Goal: Information Seeking & Learning: Learn about a topic

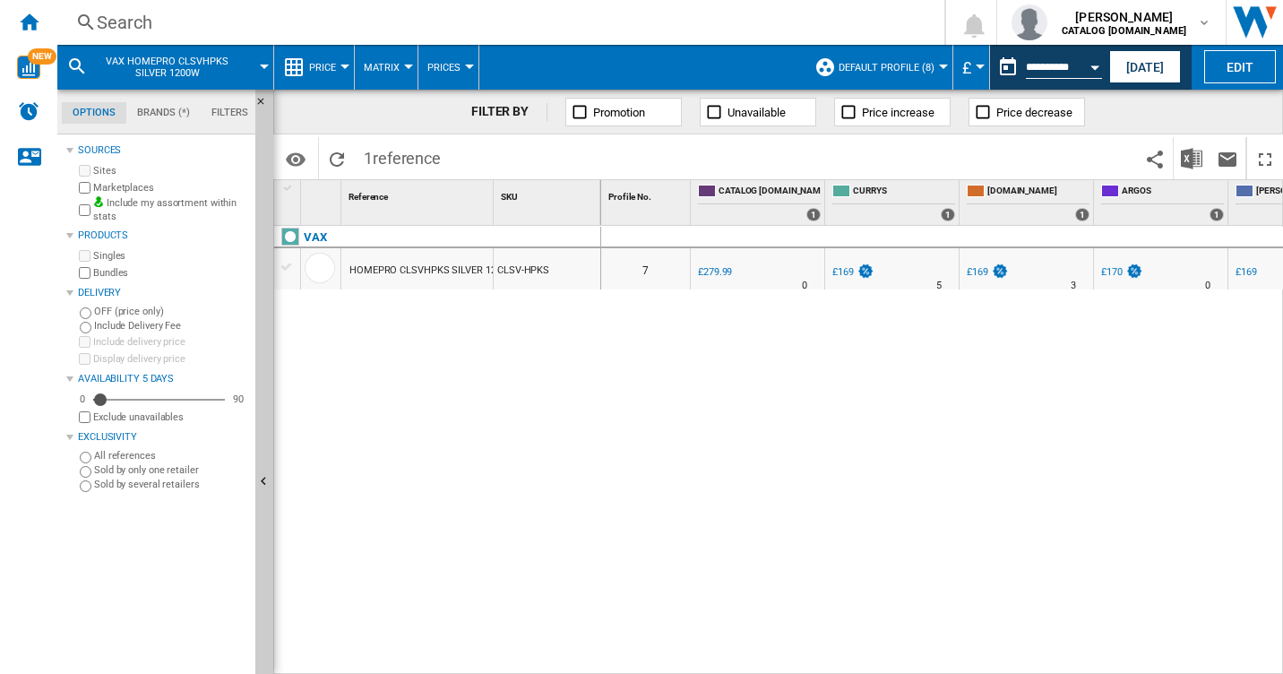
click at [131, 21] on div "Search" at bounding box center [497, 22] width 801 height 25
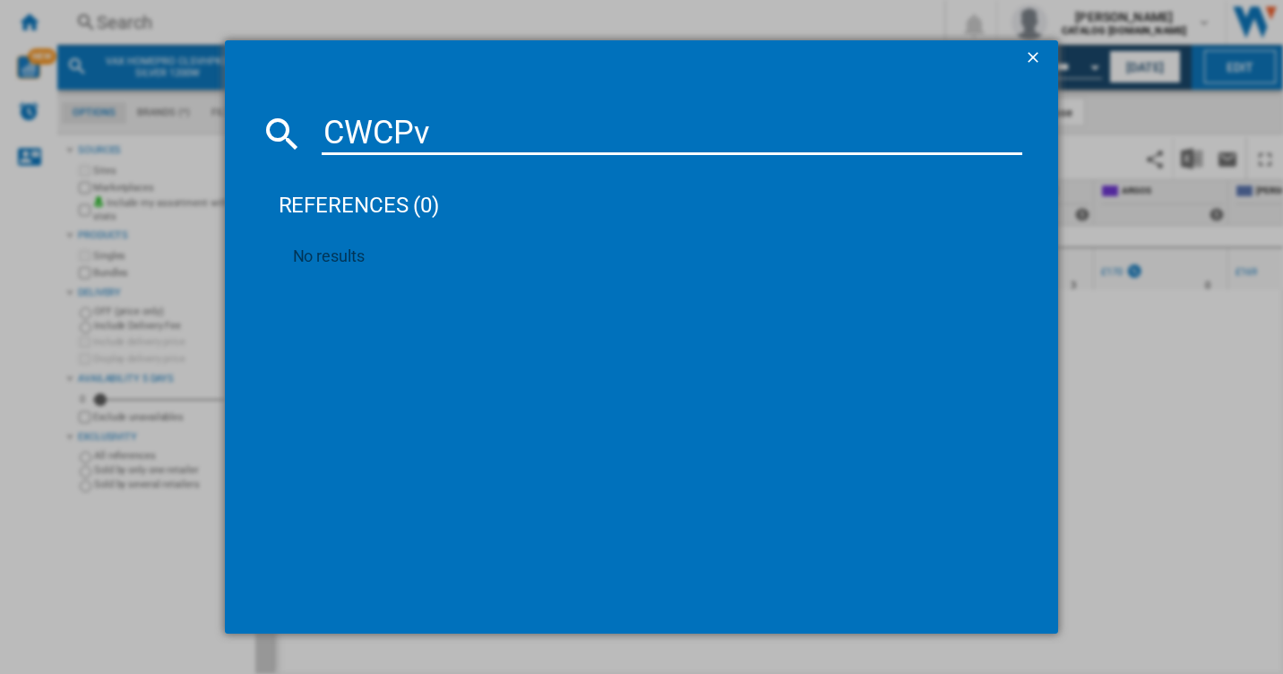
type input "CWCP"
click at [1035, 52] on ng-md-icon "getI18NText('BUTTONS.CLOSE_DIALOG')" at bounding box center [1035, 59] width 22 height 22
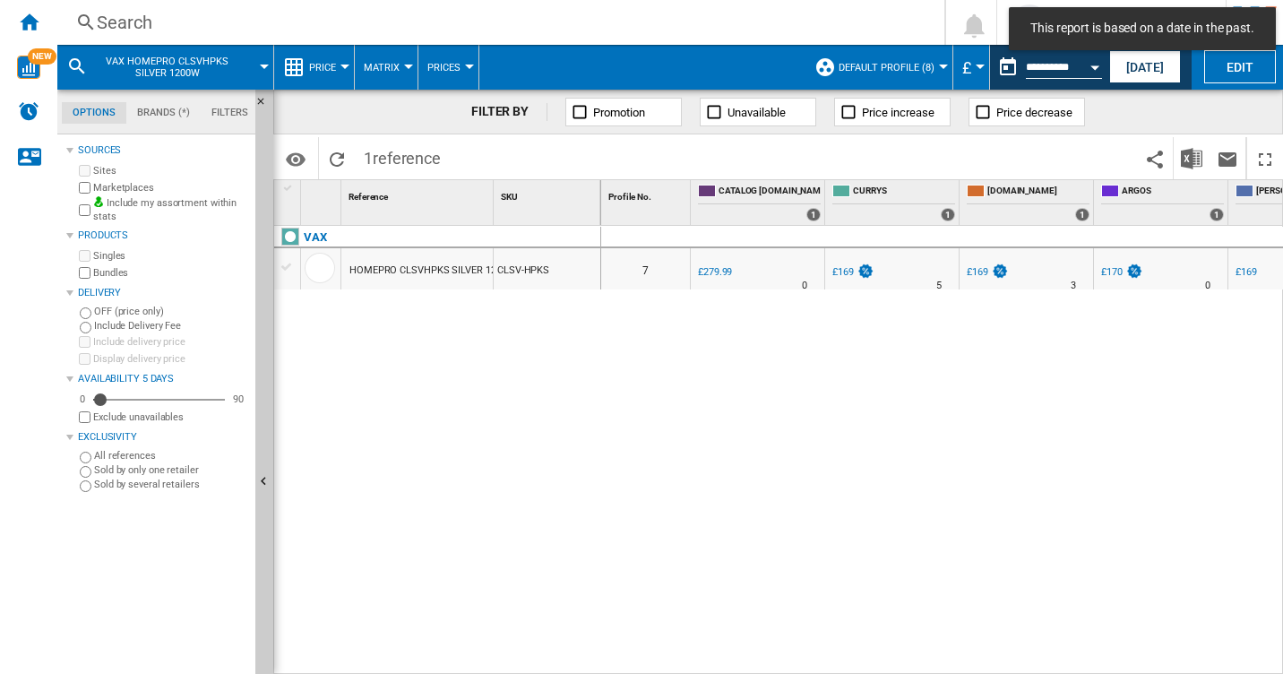
click at [120, 13] on div "Search" at bounding box center [497, 22] width 801 height 25
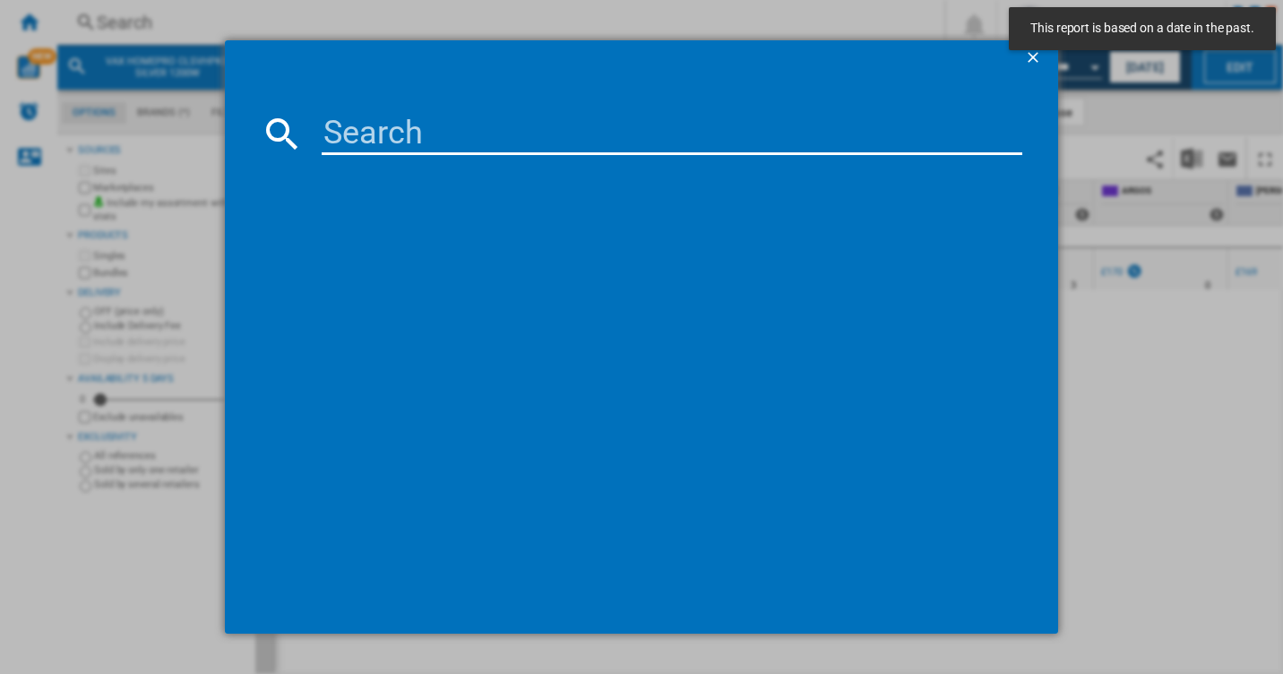
click at [472, 142] on input at bounding box center [673, 133] width 702 height 43
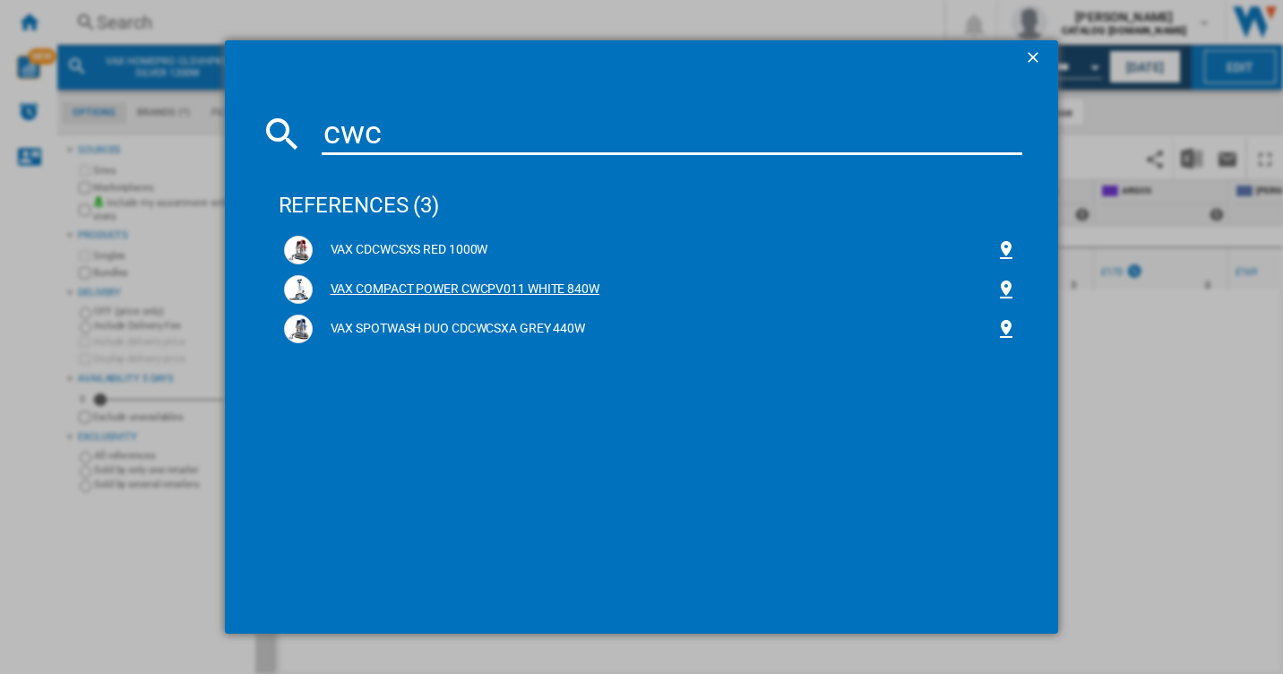
type input "cwc"
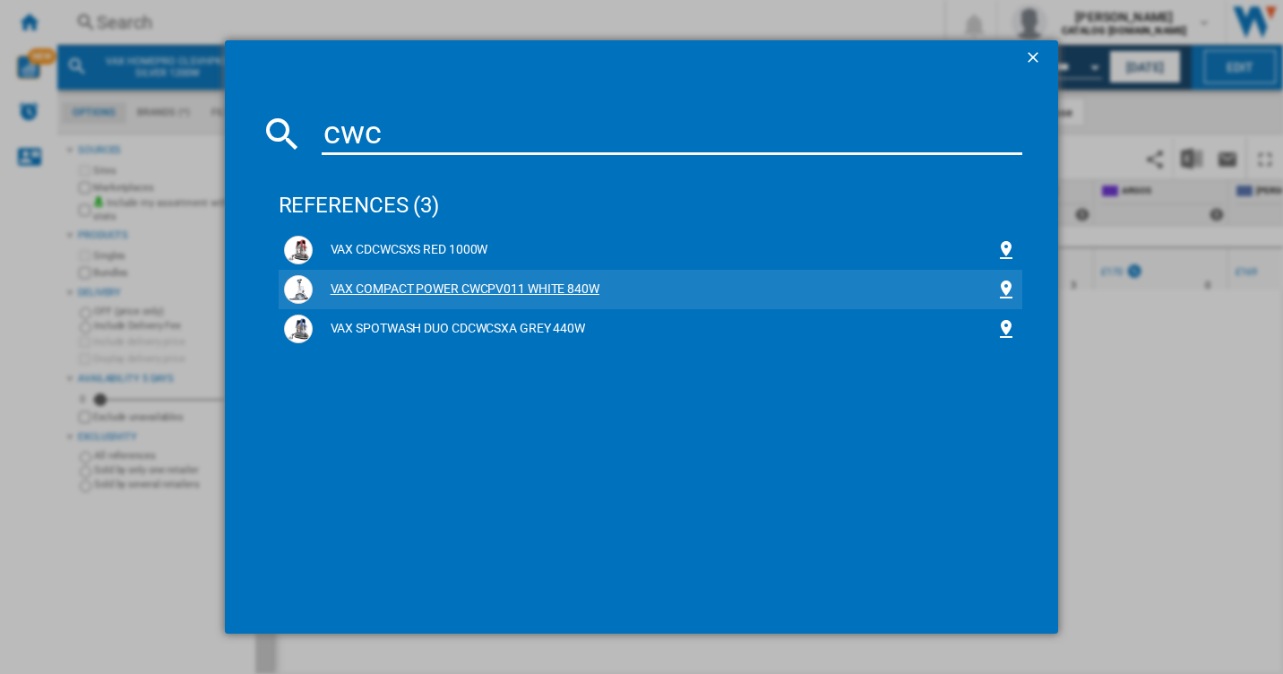
click at [406, 275] on div "VAX COMPACT POWER CWCPV011 WHITE 840W" at bounding box center [651, 289] width 734 height 29
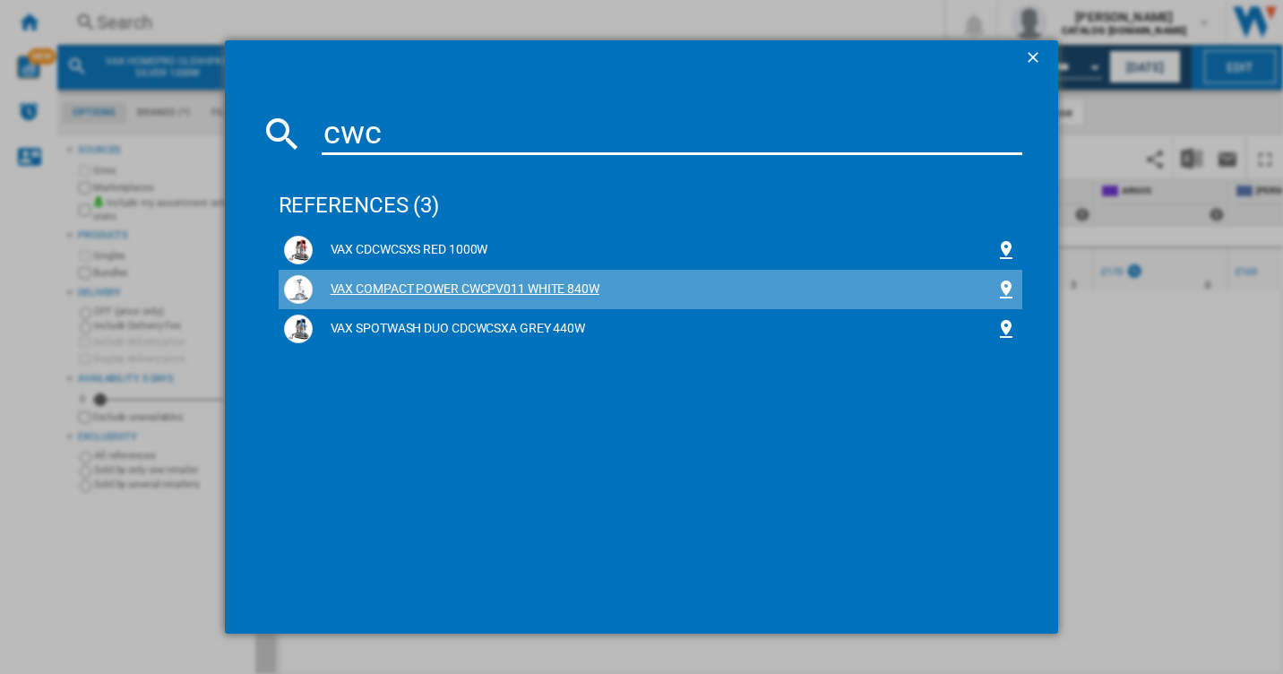
click at [442, 284] on div "VAX COMPACT POWER CWCPV011 WHITE 840W" at bounding box center [655, 289] width 684 height 18
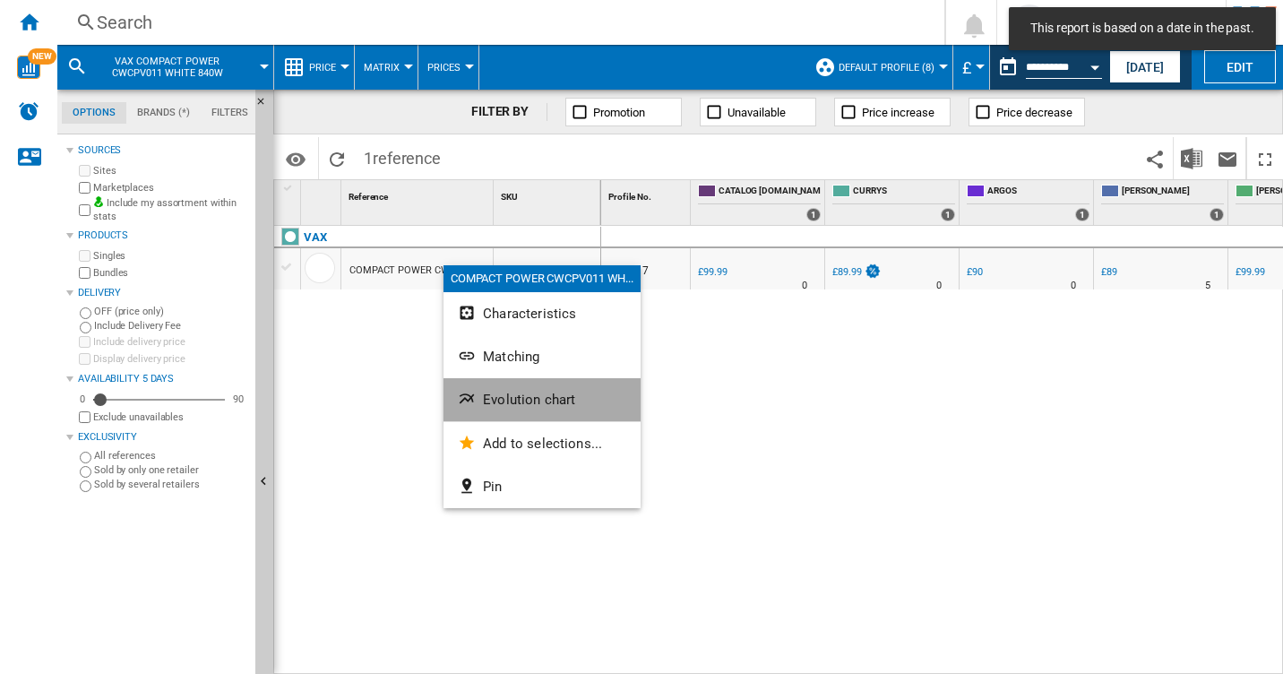
click at [505, 394] on span "Evolution chart" at bounding box center [529, 400] width 92 height 16
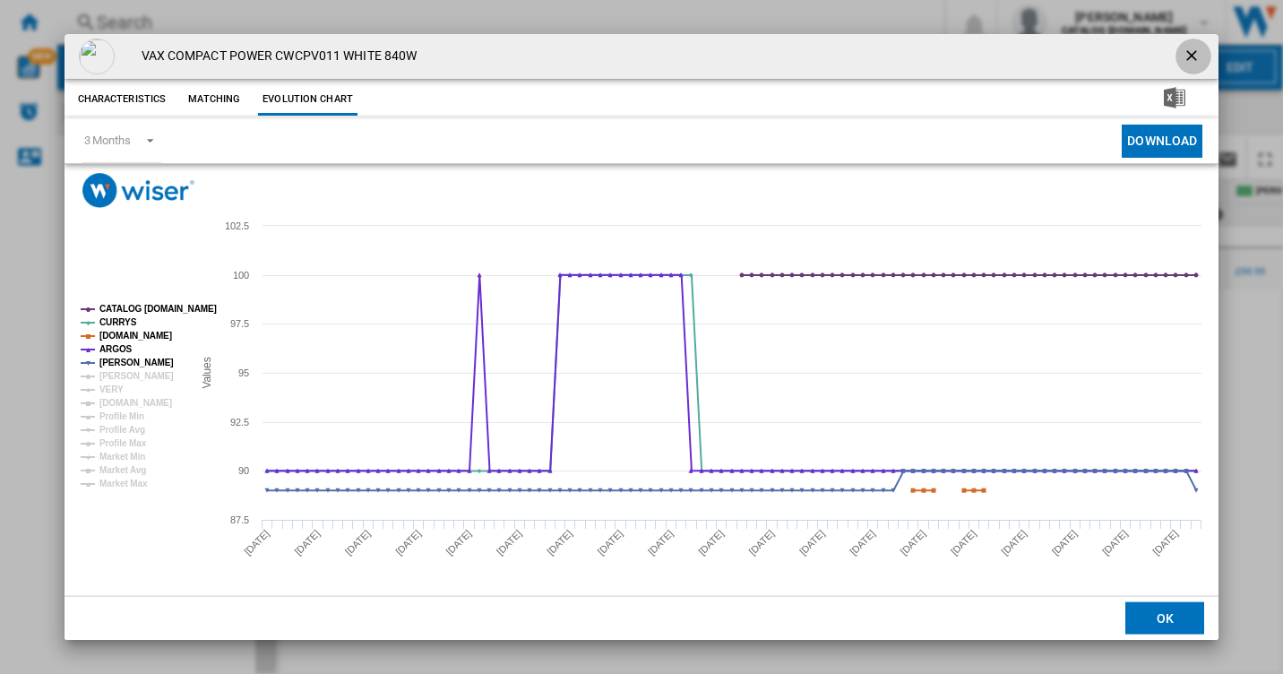
click at [1190, 51] on ng-md-icon "getI18NText('BUTTONS.CLOSE_DIALOG')" at bounding box center [1194, 58] width 22 height 22
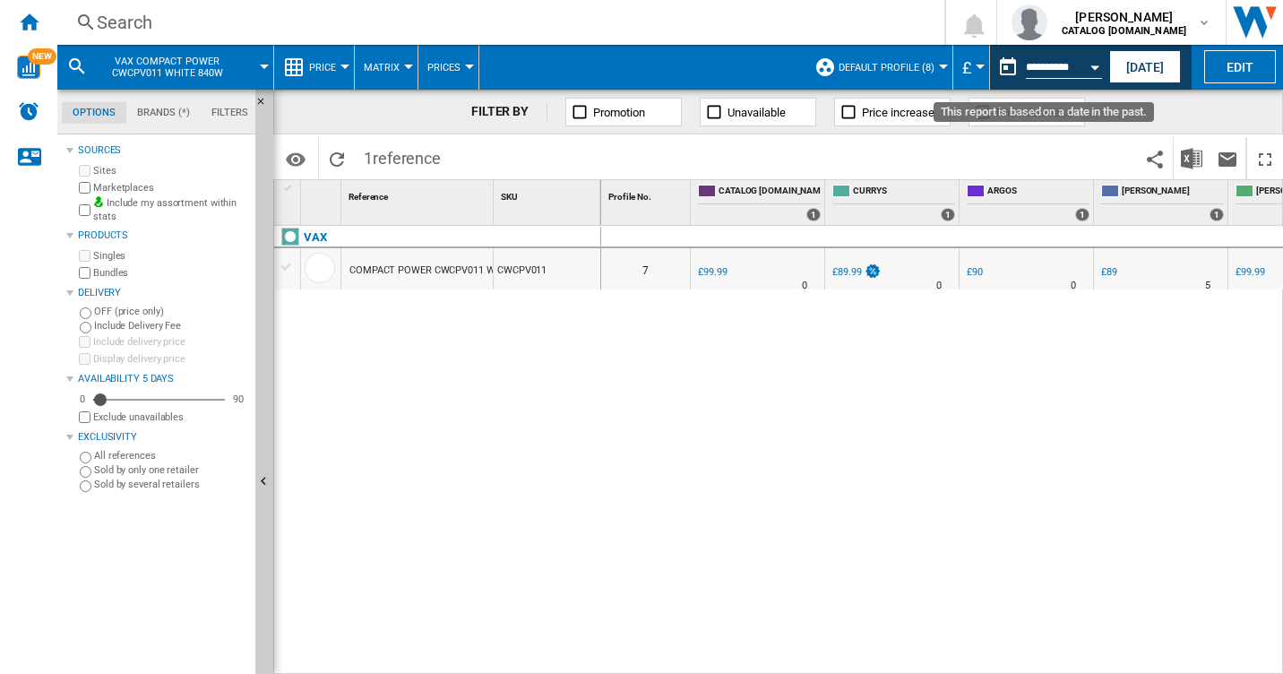
click at [1099, 65] on div "Open calendar" at bounding box center [1095, 67] width 9 height 4
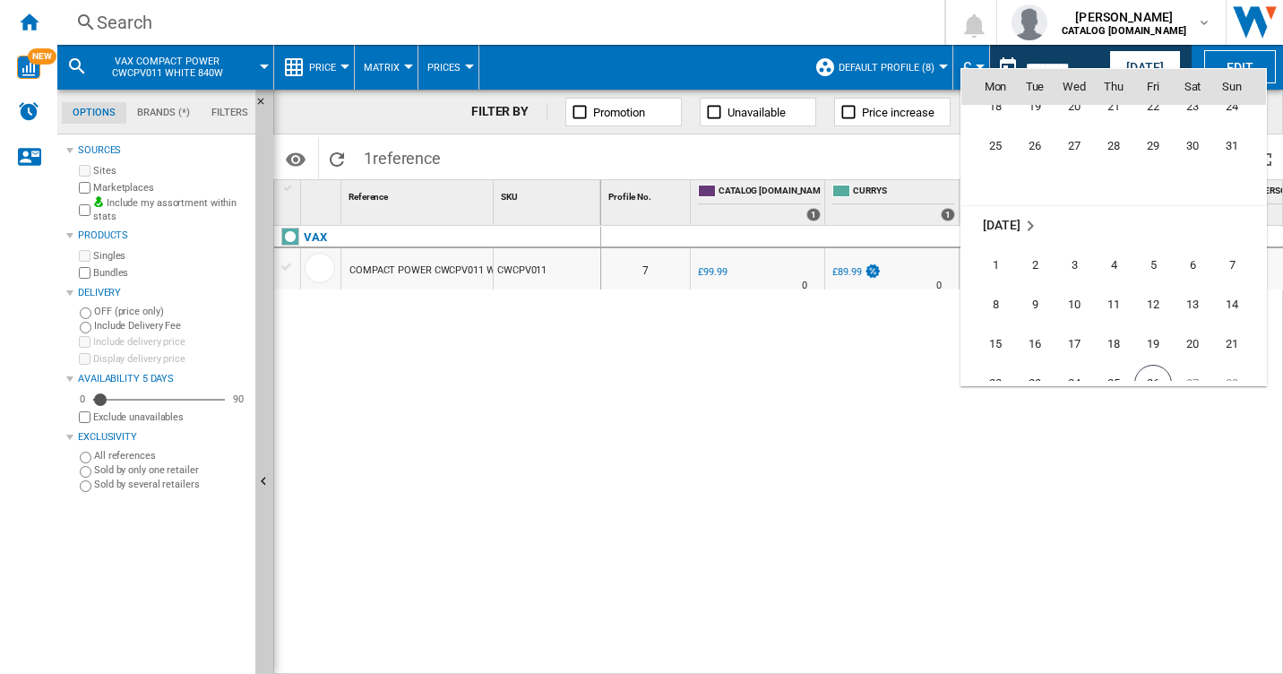
scroll to position [8550, 0]
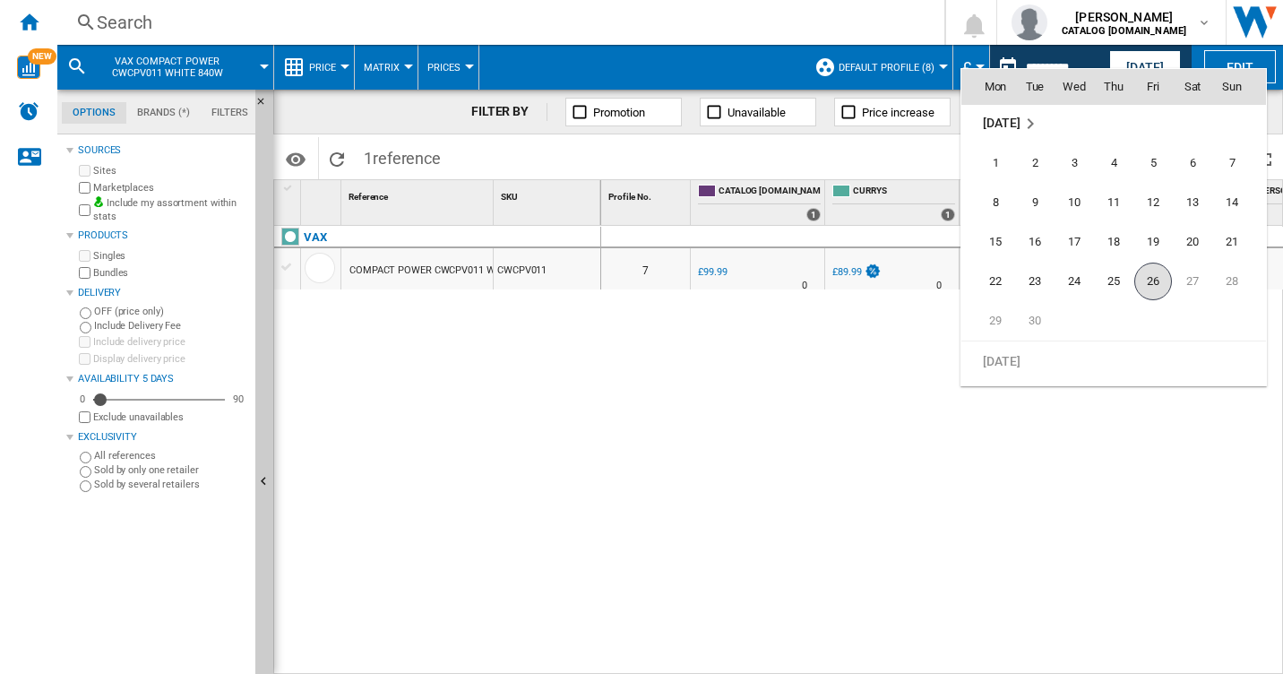
click at [1150, 277] on span "26" at bounding box center [1153, 282] width 38 height 38
type input "**********"
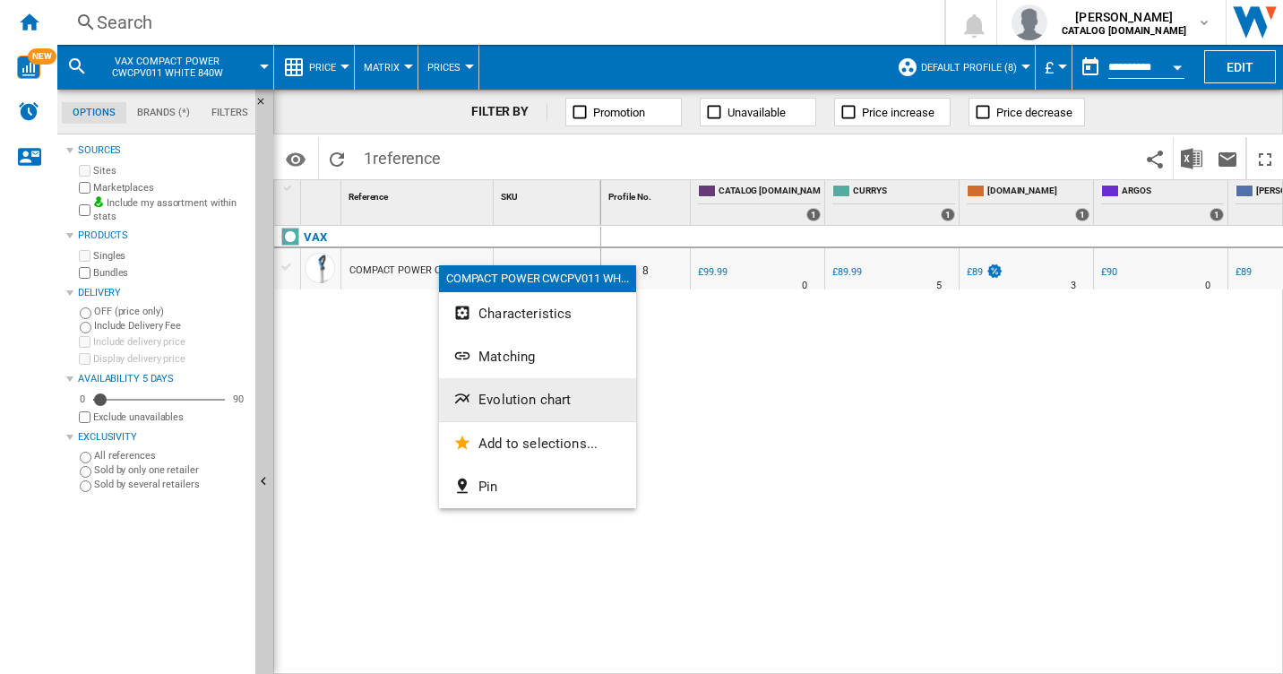
click at [512, 397] on span "Evolution chart" at bounding box center [525, 400] width 92 height 16
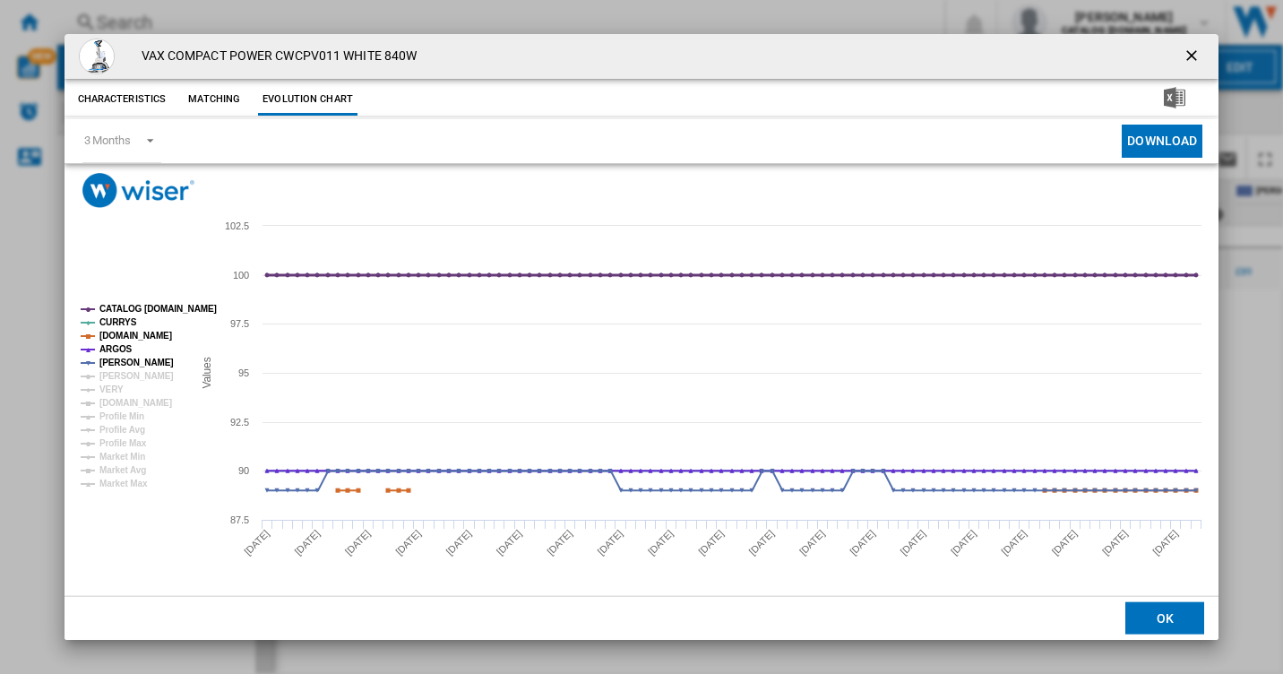
click at [117, 306] on tspan "CATALOG [DOMAIN_NAME]" at bounding box center [157, 309] width 117 height 10
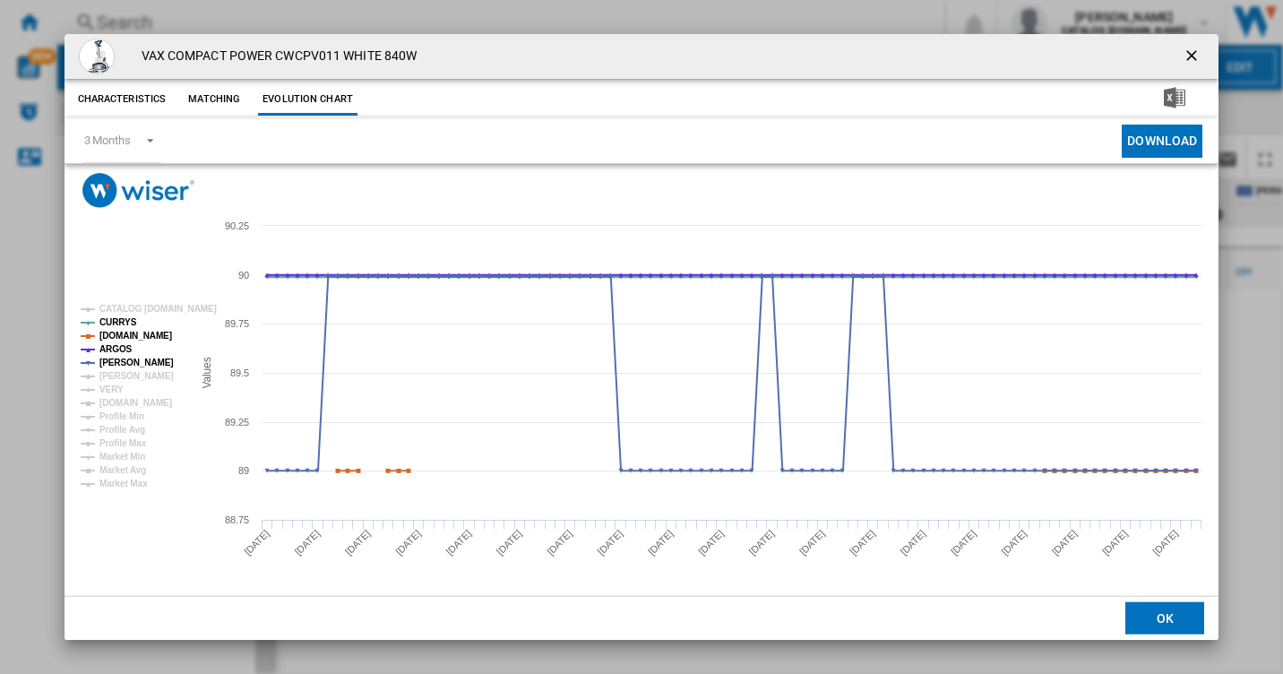
click at [118, 317] on tspan "CURRYS" at bounding box center [118, 322] width 38 height 10
click at [117, 333] on tspan "[DOMAIN_NAME]" at bounding box center [135, 336] width 73 height 10
click at [112, 345] on tspan "ARGOS" at bounding box center [115, 349] width 33 height 10
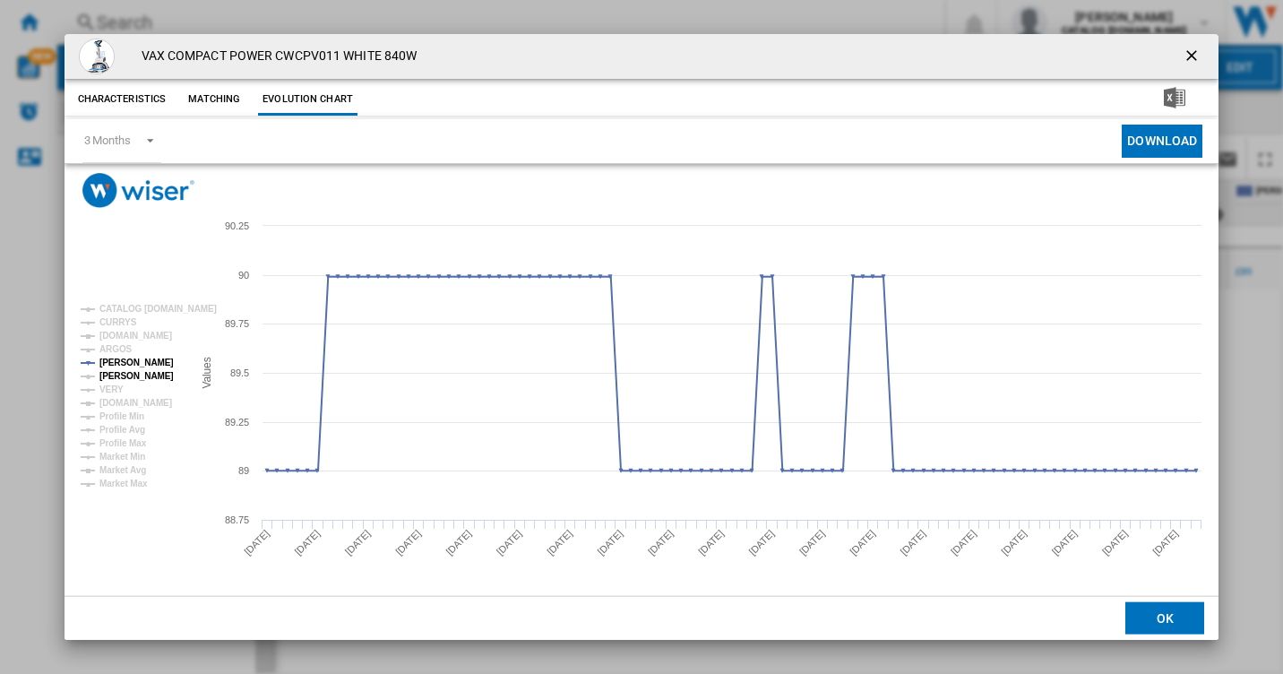
drag, startPoint x: 133, startPoint y: 324, endPoint x: 134, endPoint y: 368, distance: 43.9
click at [134, 368] on g "CATALOG [DOMAIN_NAME] CURRYS [DOMAIN_NAME] ARGOS [PERSON_NAME] [PERSON_NAME] VE…" at bounding box center [149, 396] width 136 height 185
click at [124, 318] on tspan "CURRYS" at bounding box center [118, 322] width 38 height 10
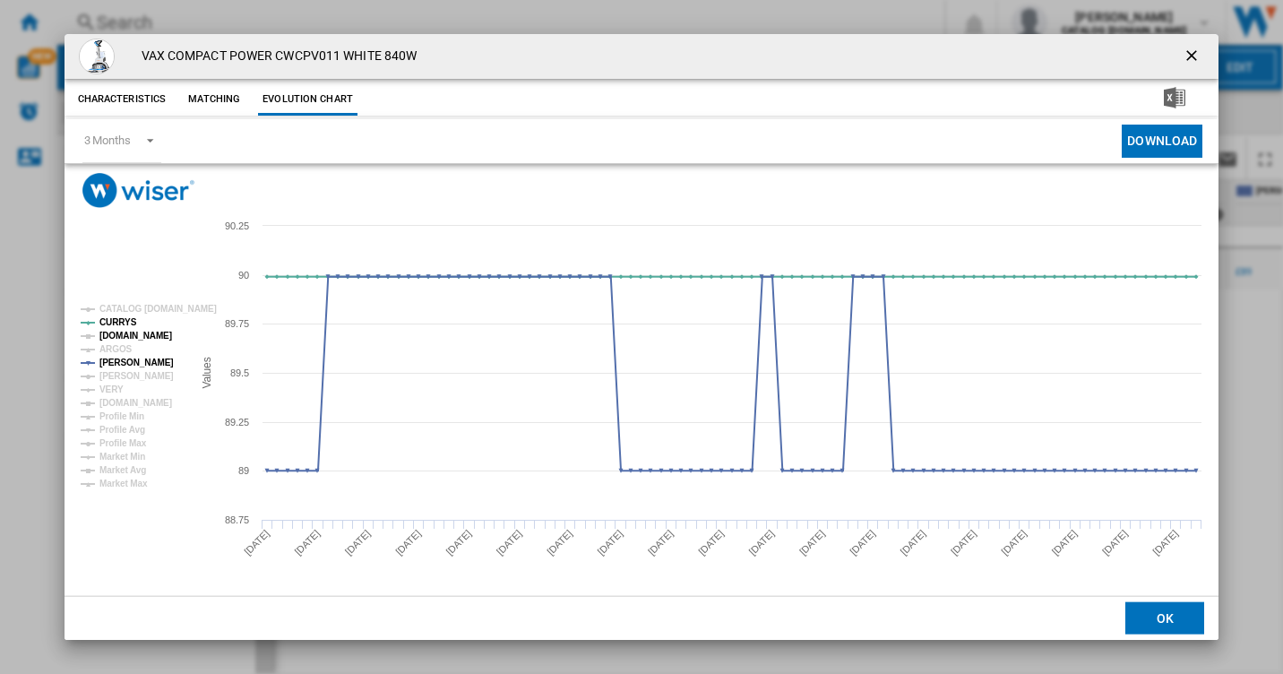
click at [119, 335] on tspan "[DOMAIN_NAME]" at bounding box center [135, 336] width 73 height 10
click at [116, 348] on tspan "ARGOS" at bounding box center [115, 349] width 33 height 10
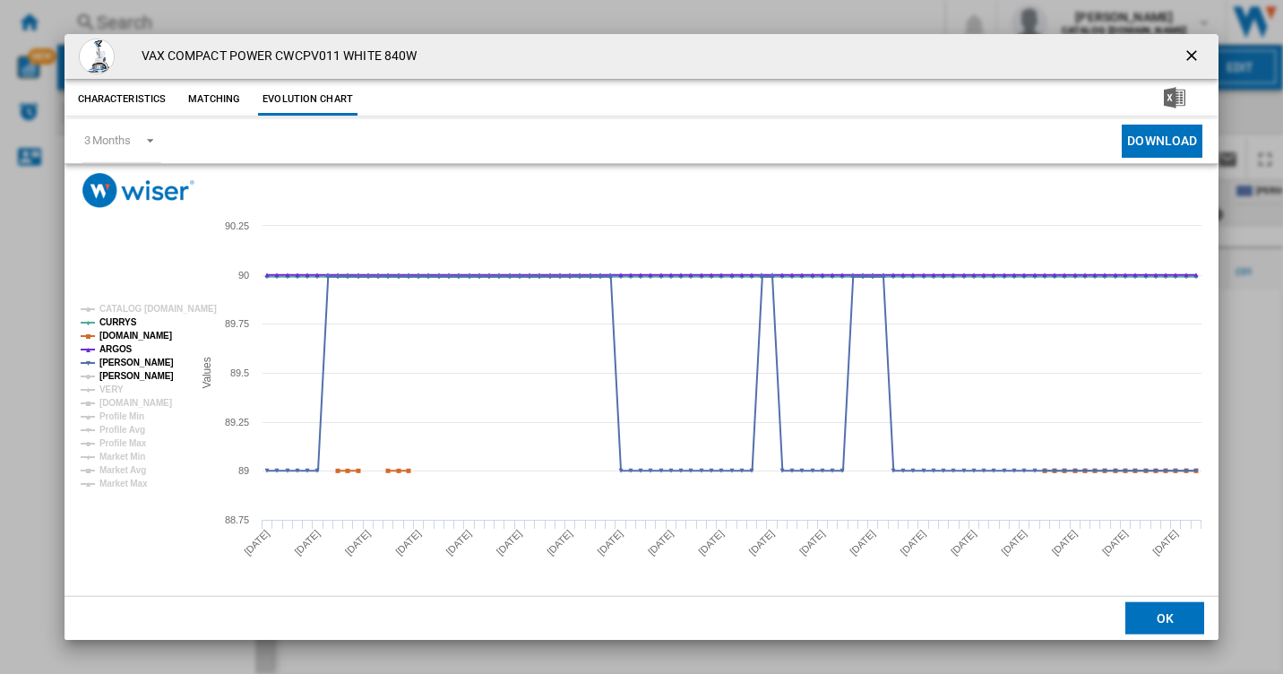
click at [115, 373] on tspan "[PERSON_NAME]" at bounding box center [136, 376] width 74 height 10
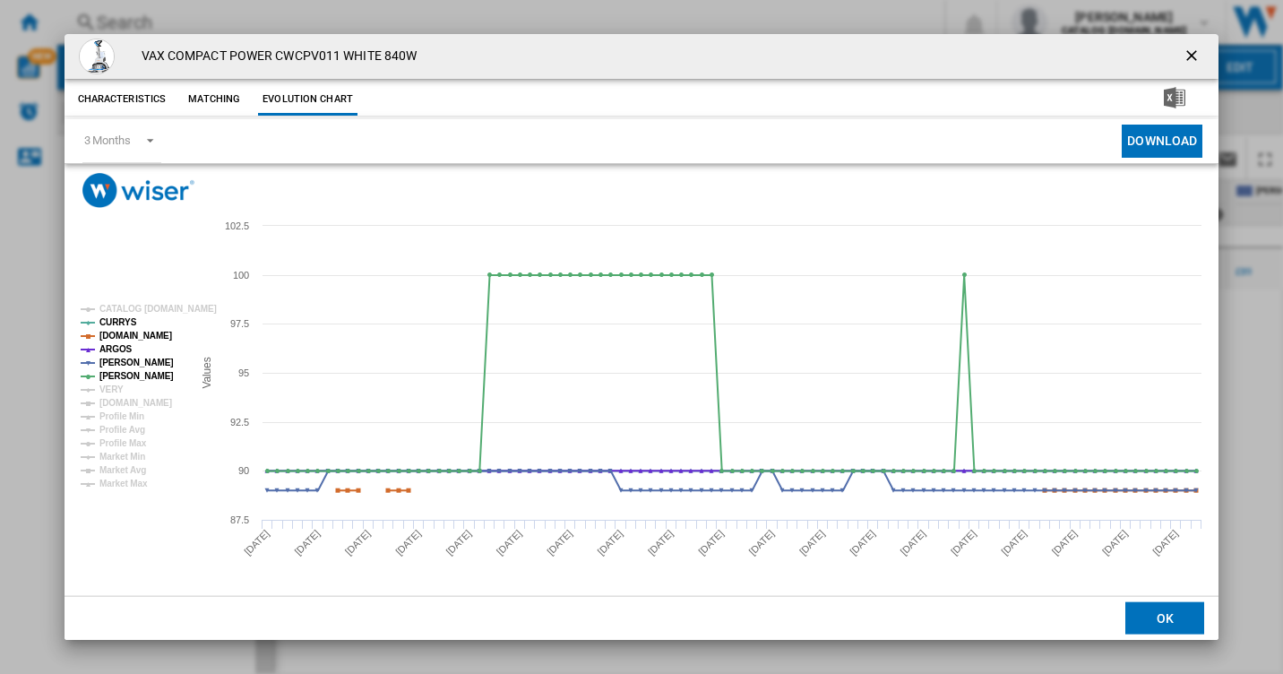
click at [115, 373] on tspan "[PERSON_NAME]" at bounding box center [136, 376] width 74 height 10
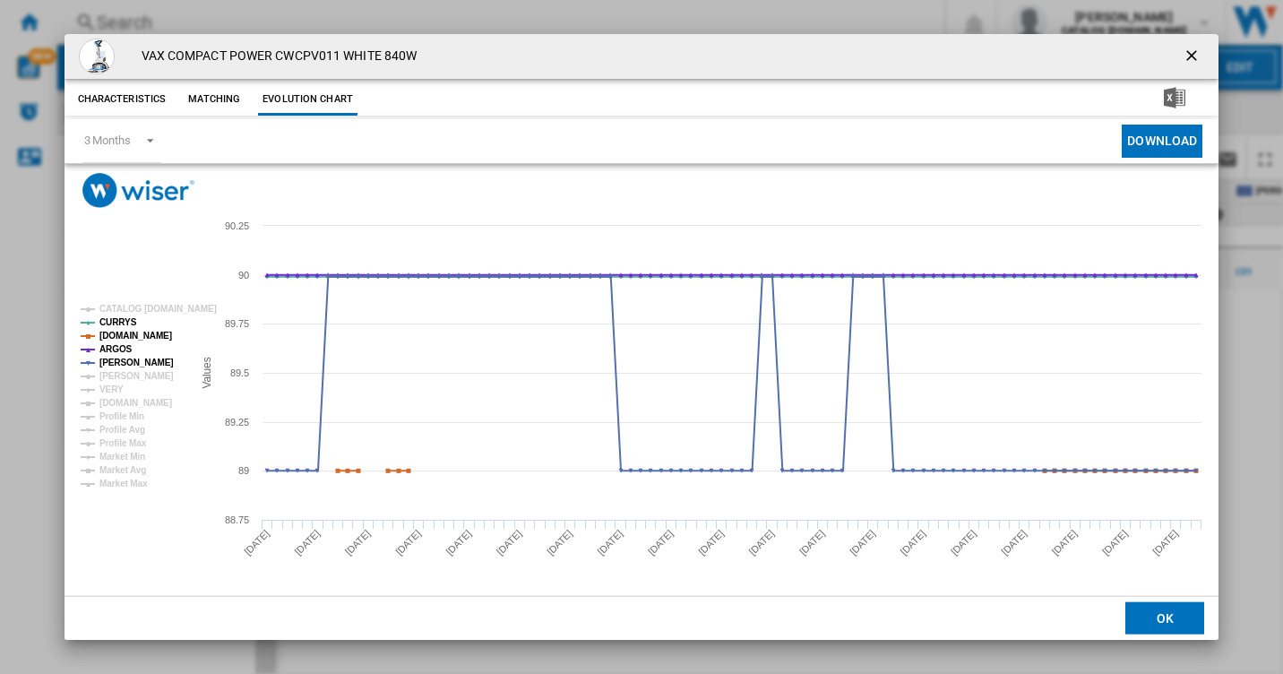
click at [115, 373] on tspan "[PERSON_NAME]" at bounding box center [136, 376] width 74 height 10
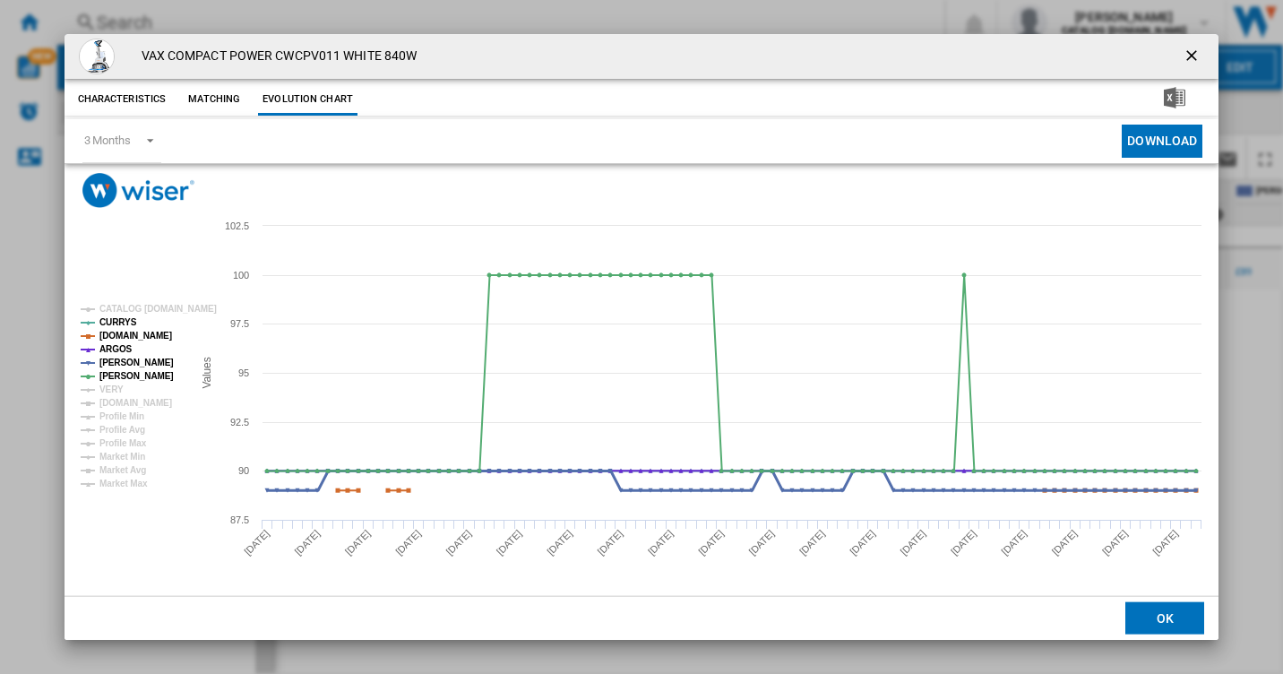
click at [115, 367] on tspan "[PERSON_NAME]" at bounding box center [136, 363] width 74 height 10
click at [105, 360] on tspan "[PERSON_NAME]" at bounding box center [136, 363] width 74 height 10
click at [108, 375] on tspan "[PERSON_NAME]" at bounding box center [136, 376] width 74 height 10
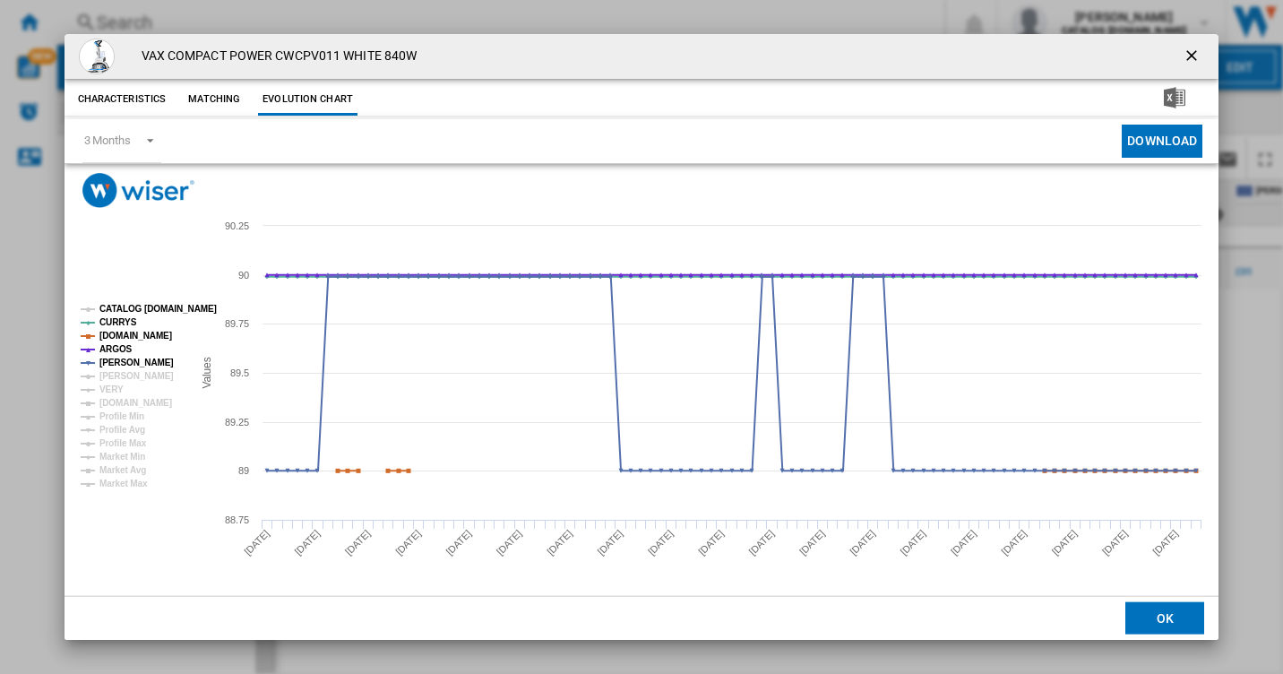
click at [105, 313] on tspan "CATALOG [DOMAIN_NAME]" at bounding box center [157, 309] width 117 height 10
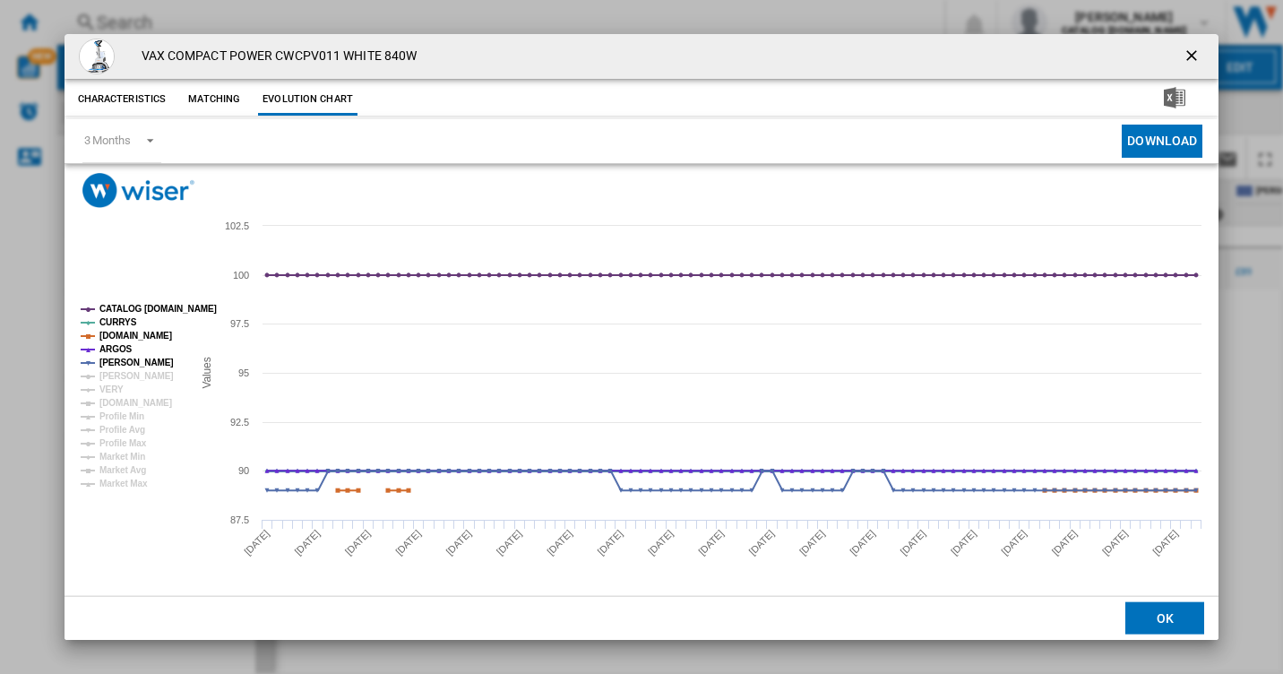
click at [106, 322] on tspan "CURRYS" at bounding box center [118, 322] width 38 height 10
click at [117, 312] on tspan "CATALOG [DOMAIN_NAME]" at bounding box center [157, 309] width 117 height 10
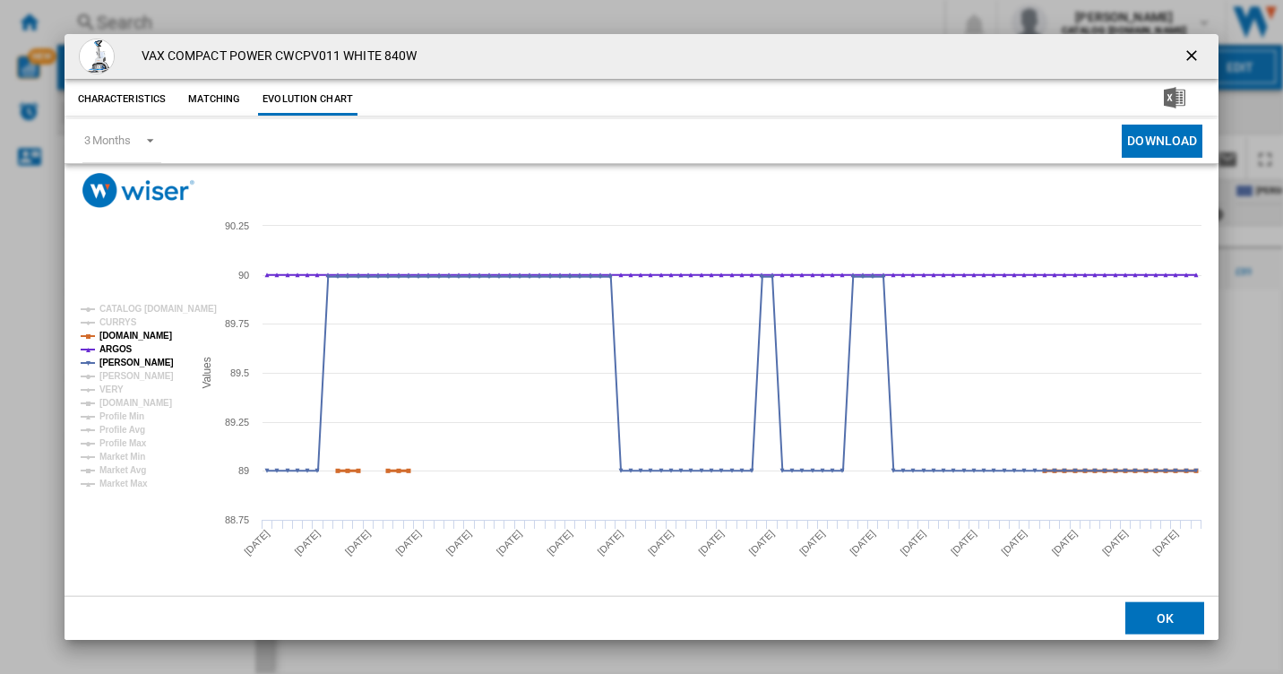
click at [118, 341] on tspan "[DOMAIN_NAME]" at bounding box center [135, 336] width 73 height 10
click at [117, 360] on tspan "[PERSON_NAME]" at bounding box center [136, 363] width 74 height 10
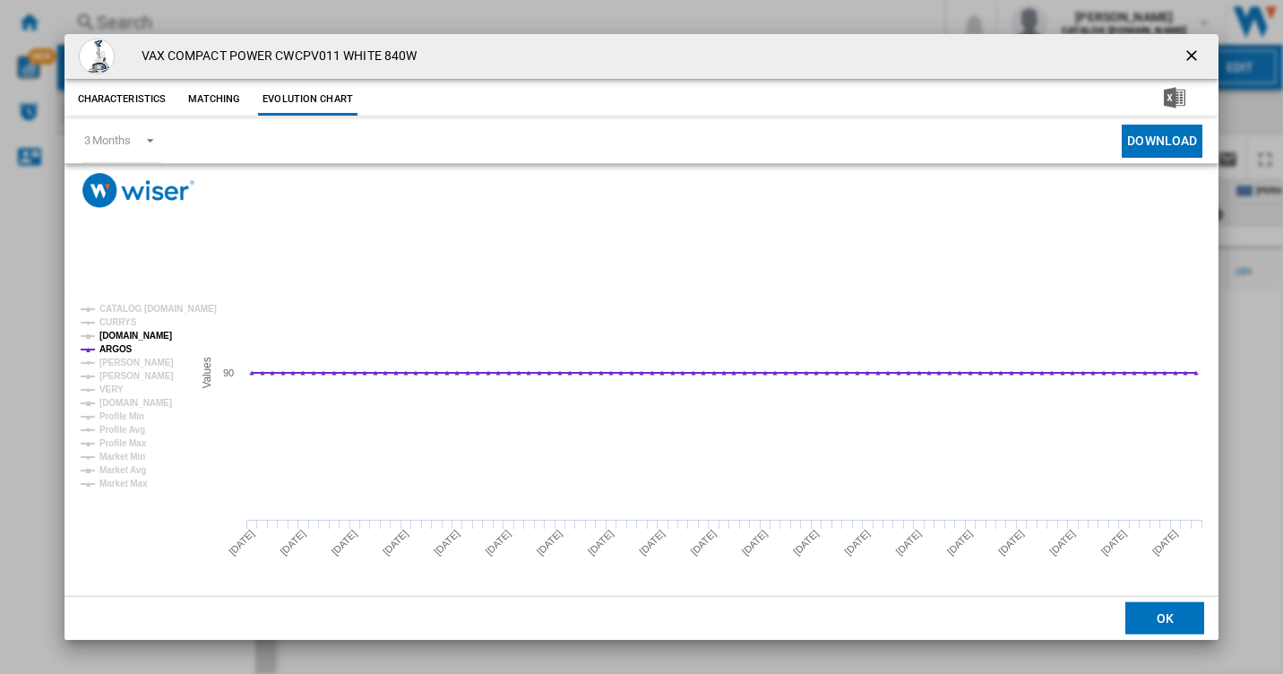
click at [116, 332] on tspan "[DOMAIN_NAME]" at bounding box center [135, 336] width 73 height 10
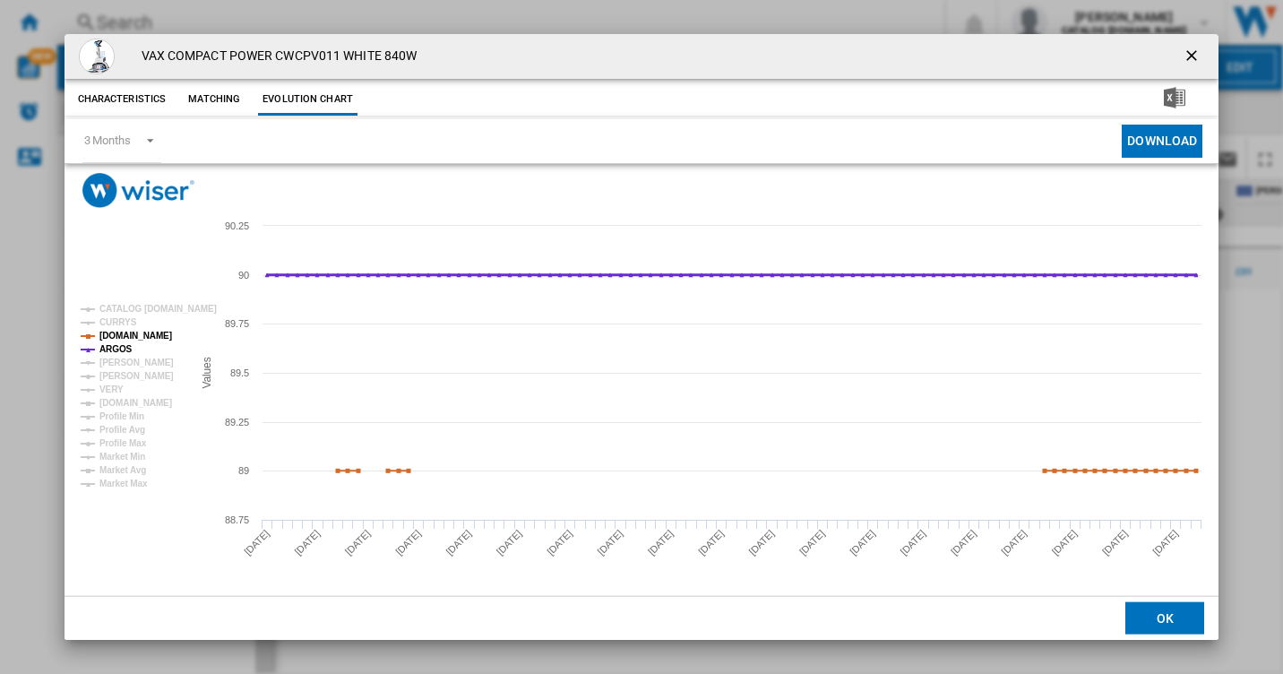
click at [115, 353] on tspan "ARGOS" at bounding box center [115, 349] width 33 height 10
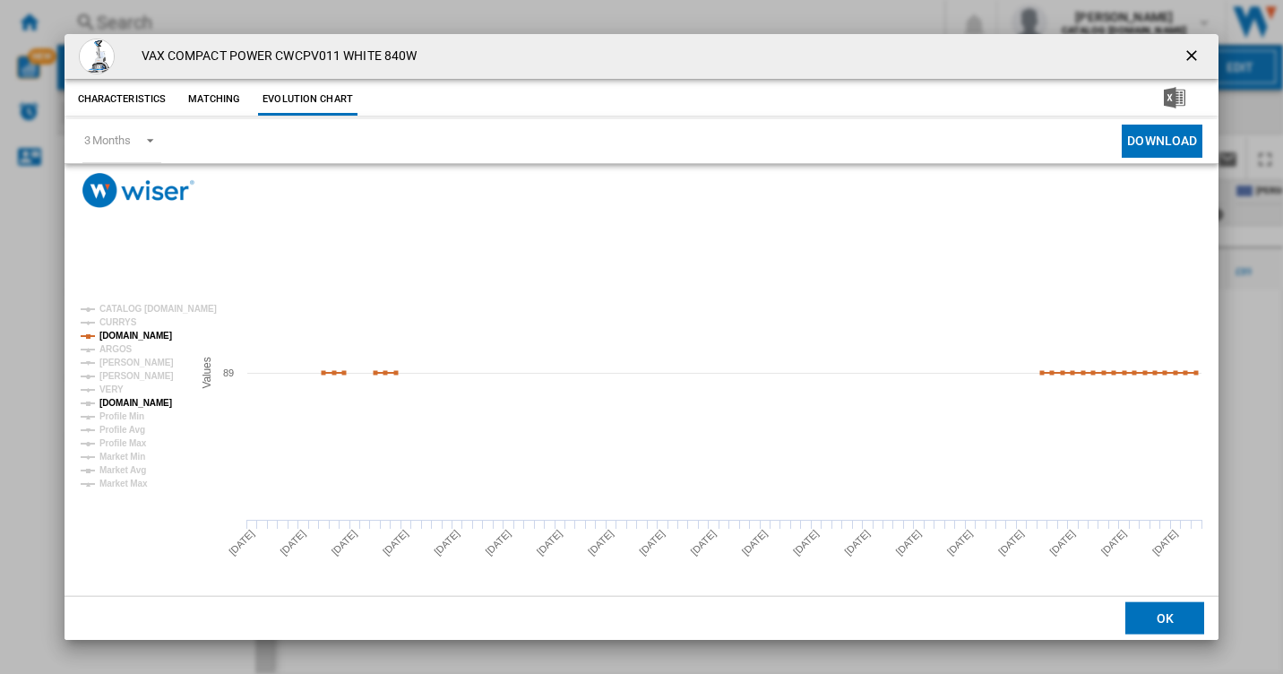
click at [117, 398] on tspan "[DOMAIN_NAME]" at bounding box center [135, 403] width 73 height 10
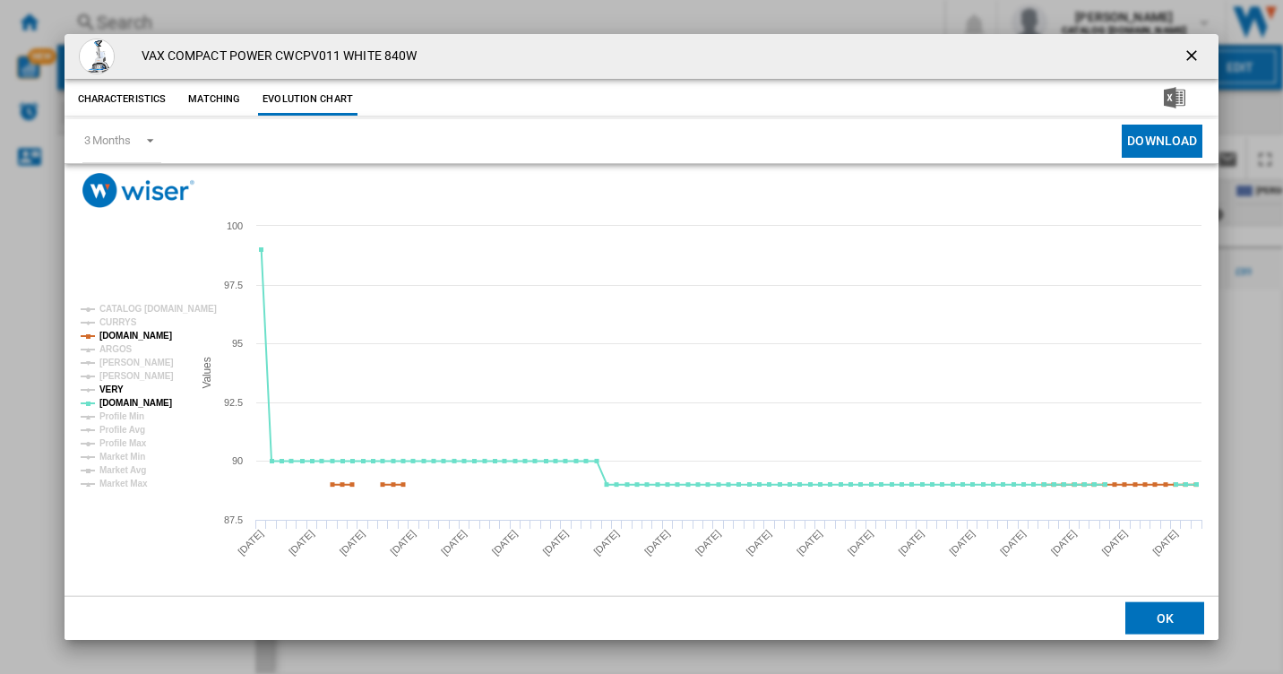
click at [106, 389] on tspan "VERY" at bounding box center [111, 389] width 24 height 10
click at [107, 401] on tspan "[DOMAIN_NAME]" at bounding box center [135, 403] width 73 height 10
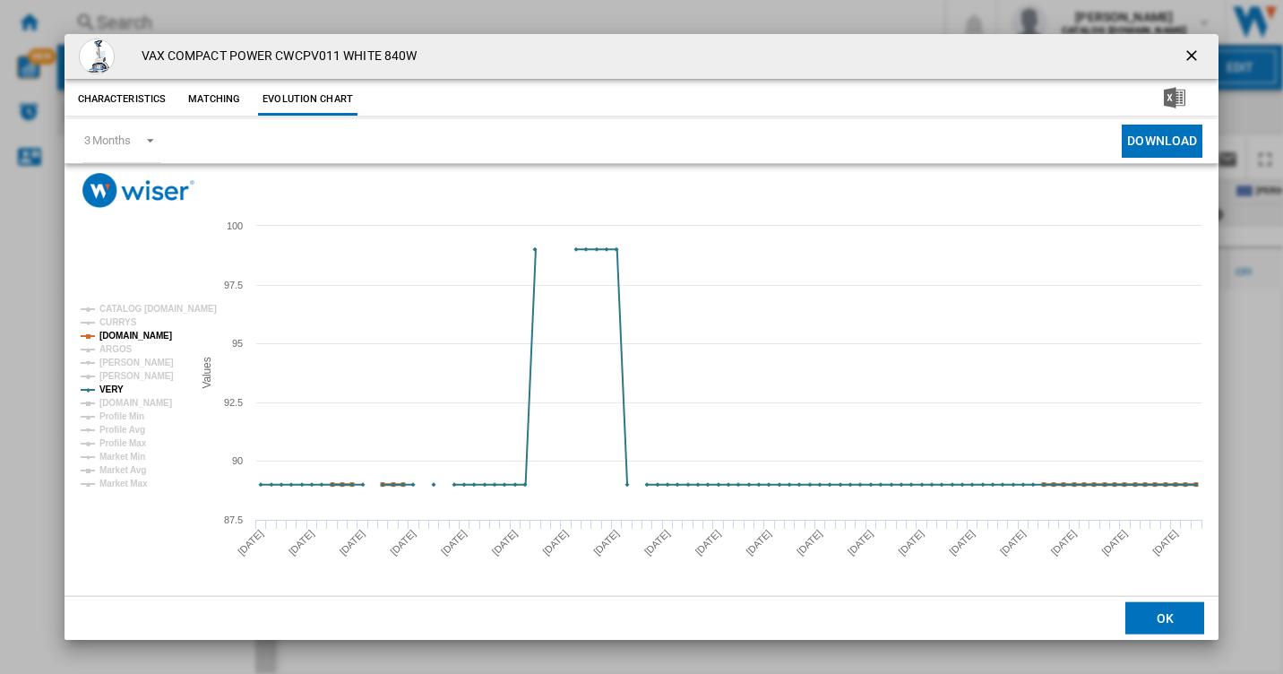
click at [129, 331] on tspan "[DOMAIN_NAME]" at bounding box center [135, 336] width 73 height 10
click at [113, 362] on tspan "[PERSON_NAME]" at bounding box center [136, 363] width 74 height 10
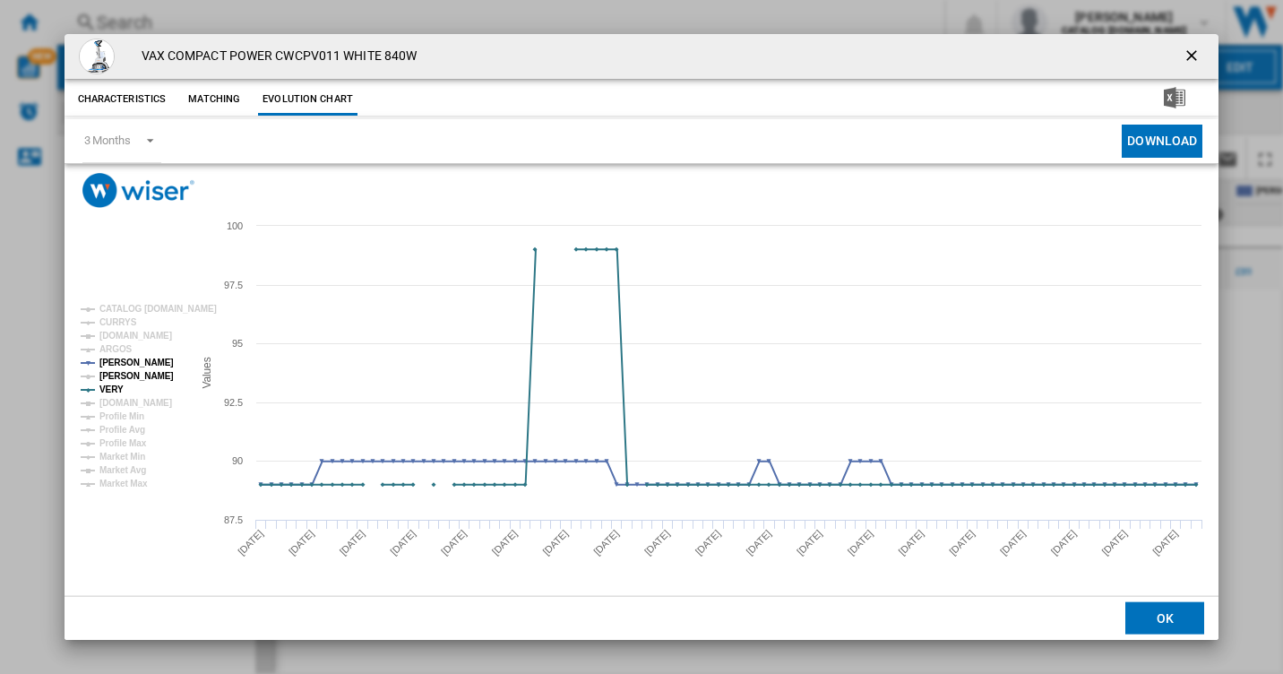
click at [110, 375] on tspan "[PERSON_NAME]" at bounding box center [136, 376] width 74 height 10
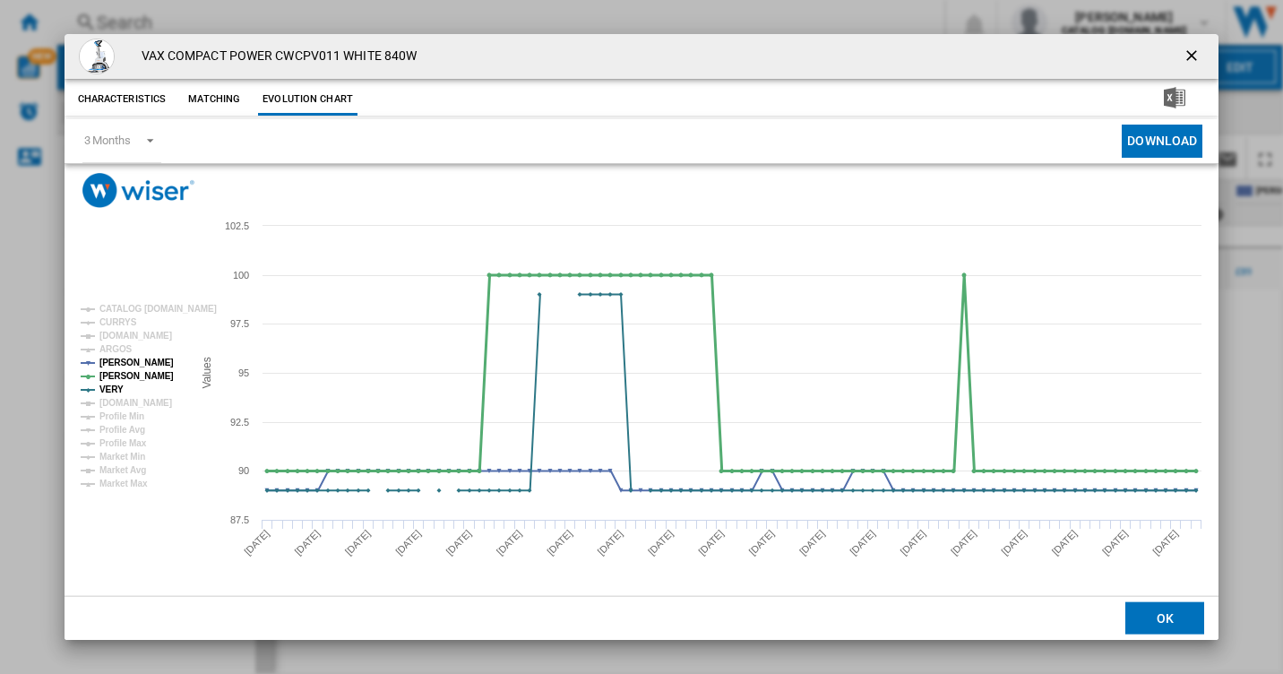
drag, startPoint x: 109, startPoint y: 376, endPoint x: 111, endPoint y: 390, distance: 13.6
click at [111, 378] on tspan "[PERSON_NAME]" at bounding box center [136, 376] width 74 height 10
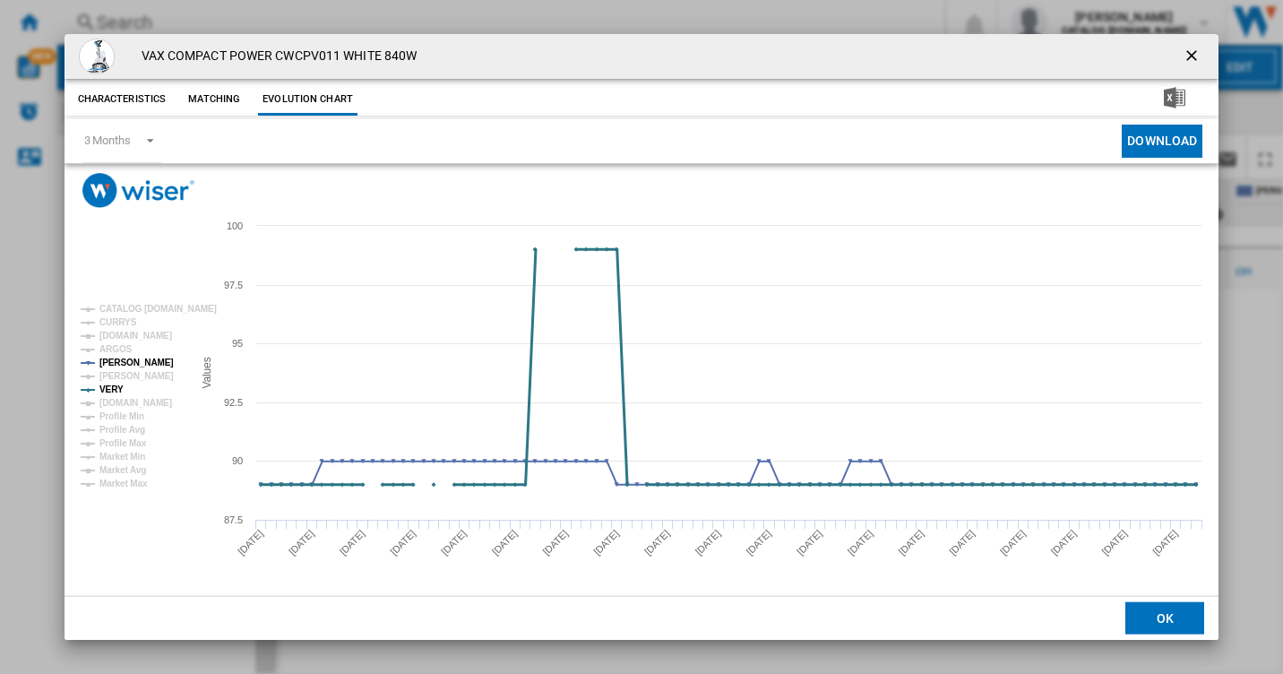
click at [111, 391] on tspan "VERY" at bounding box center [111, 389] width 24 height 10
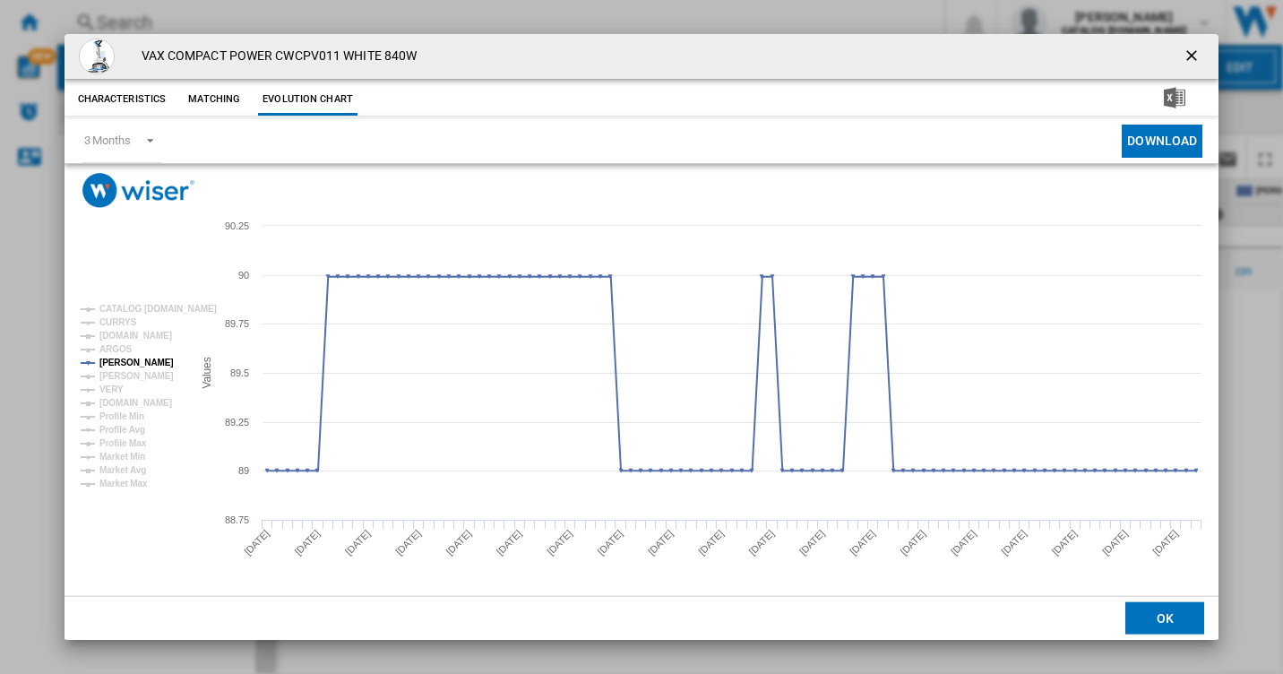
click at [1187, 53] on ng-md-icon "getI18NText('BUTTONS.CLOSE_DIALOG')" at bounding box center [1194, 58] width 22 height 22
